Goal: Task Accomplishment & Management: Use online tool/utility

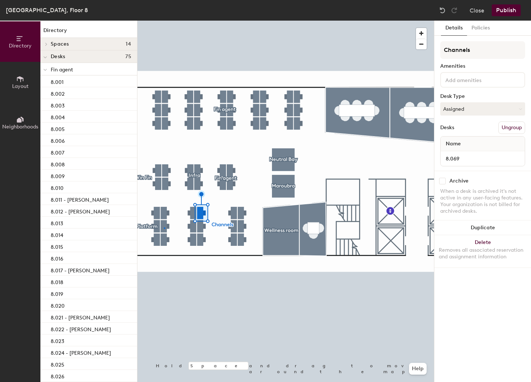
click at [164, 21] on div at bounding box center [286, 21] width 297 height 0
click at [476, 10] on button "Close" at bounding box center [477, 10] width 15 height 12
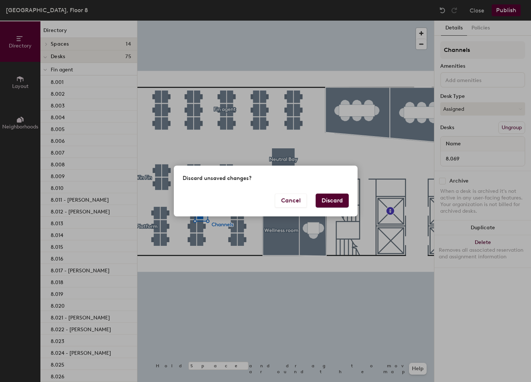
click at [335, 201] on button "Discard" at bounding box center [332, 200] width 33 height 14
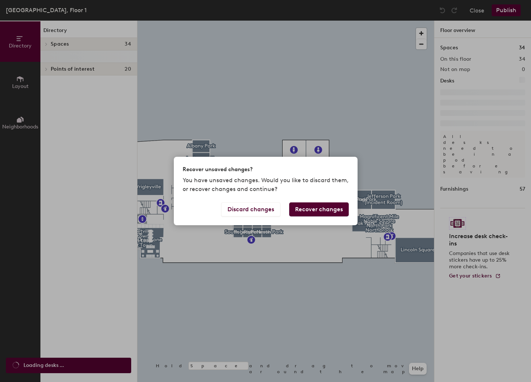
click at [341, 209] on button "Recover changes" at bounding box center [319, 209] width 60 height 14
